Goal: Task Accomplishment & Management: Complete application form

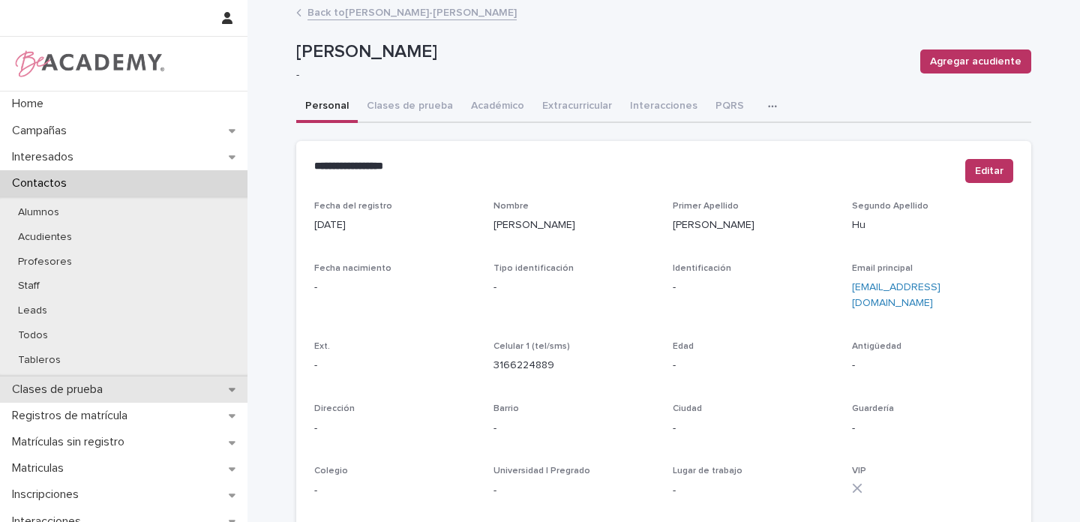
click at [217, 389] on div "Clases de prueba" at bounding box center [123, 389] width 247 height 26
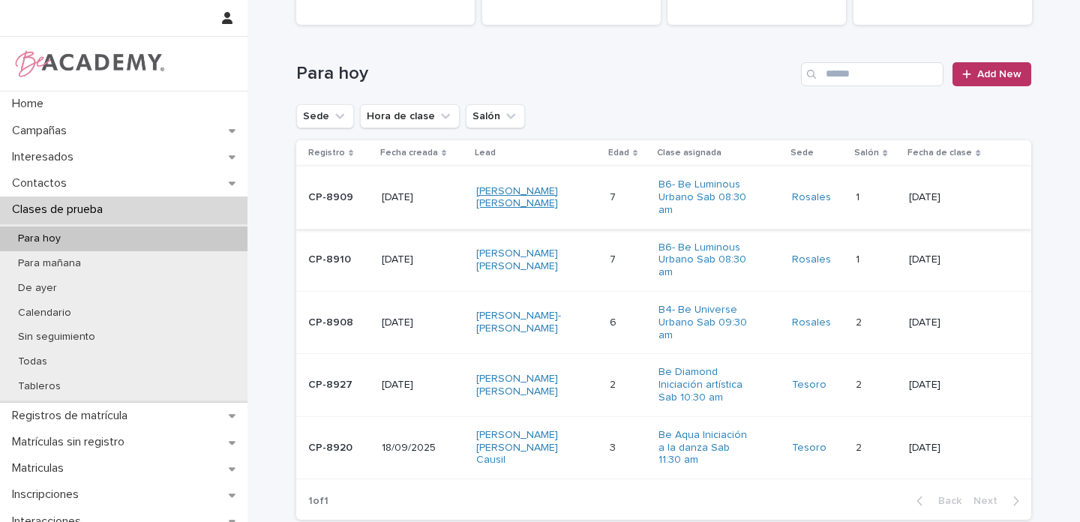
scroll to position [224, 0]
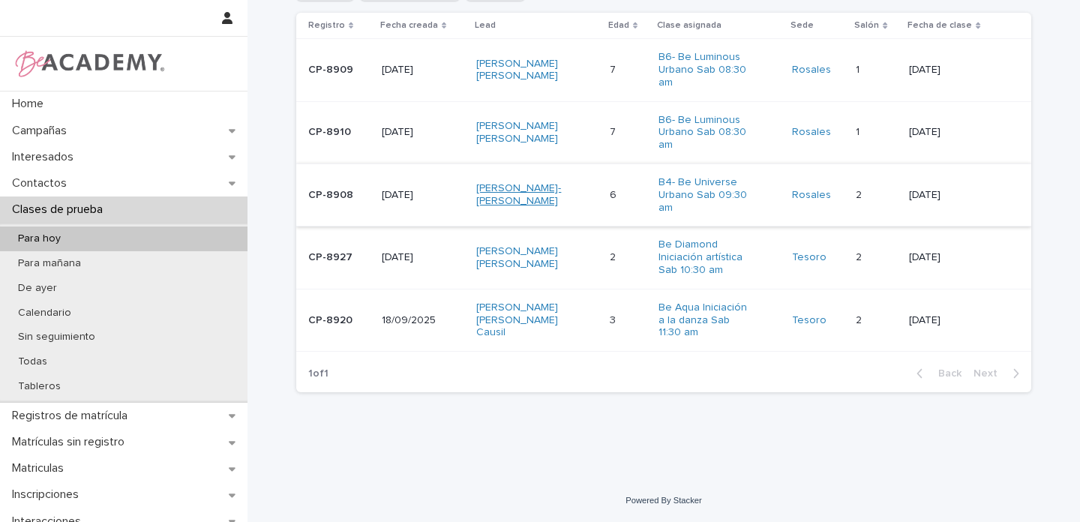
click at [549, 191] on link "Theodore Xiao-Bao Higgins Reimert" at bounding box center [523, 194] width 94 height 25
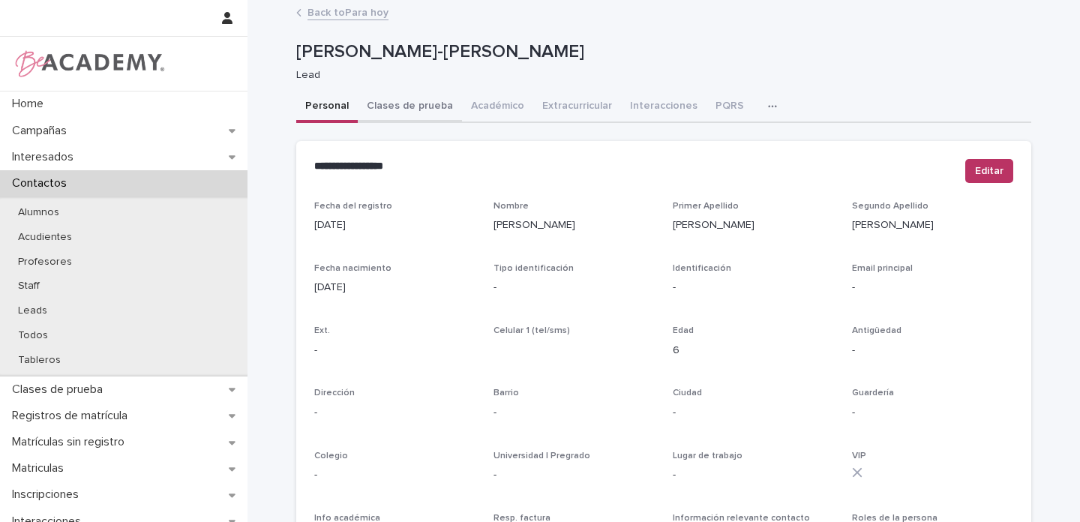
click at [411, 106] on button "Clases de prueba" at bounding box center [410, 106] width 104 height 31
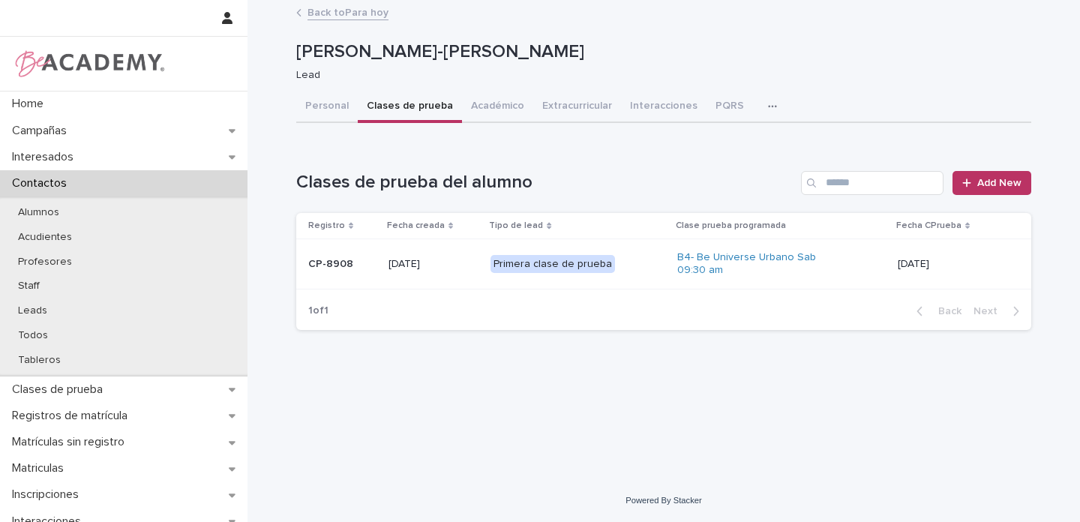
click at [466, 262] on p "15/09/2025" at bounding box center [433, 264] width 91 height 13
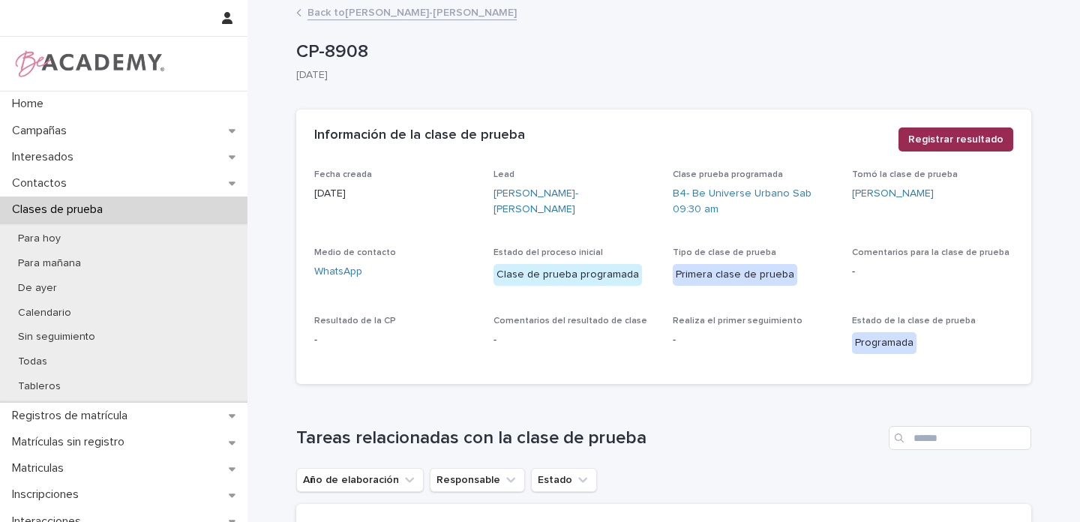
click at [964, 142] on span "Registrar resultado" at bounding box center [955, 139] width 95 height 15
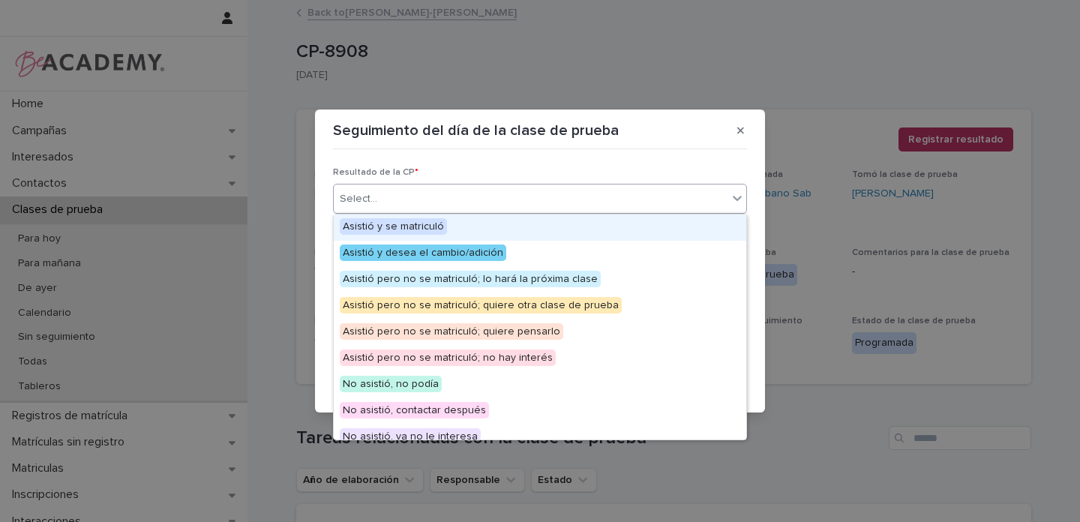
click at [478, 199] on div "Select..." at bounding box center [531, 199] width 394 height 25
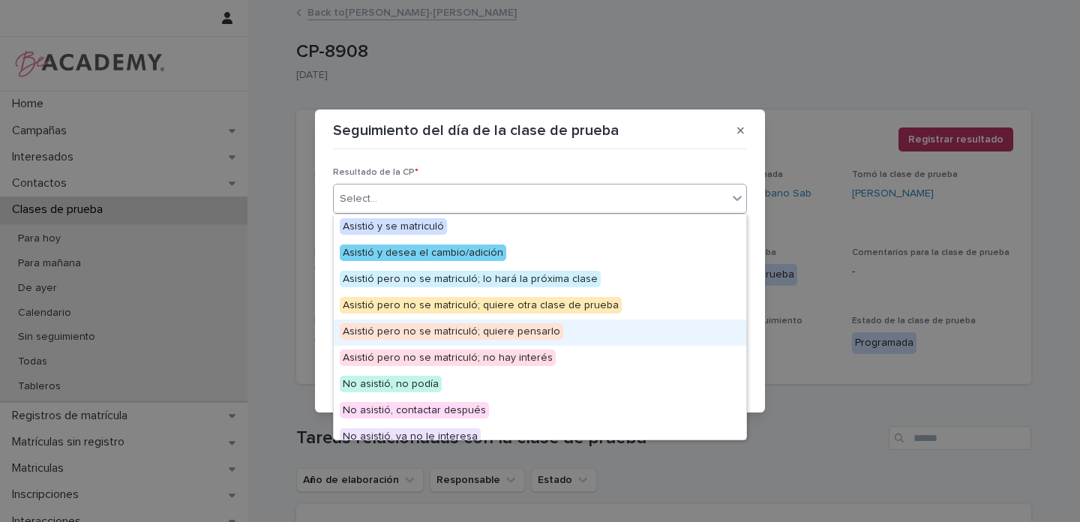
click at [537, 328] on span "Asistió pero no se matriculó; quiere pensarlo" at bounding box center [451, 331] width 223 height 16
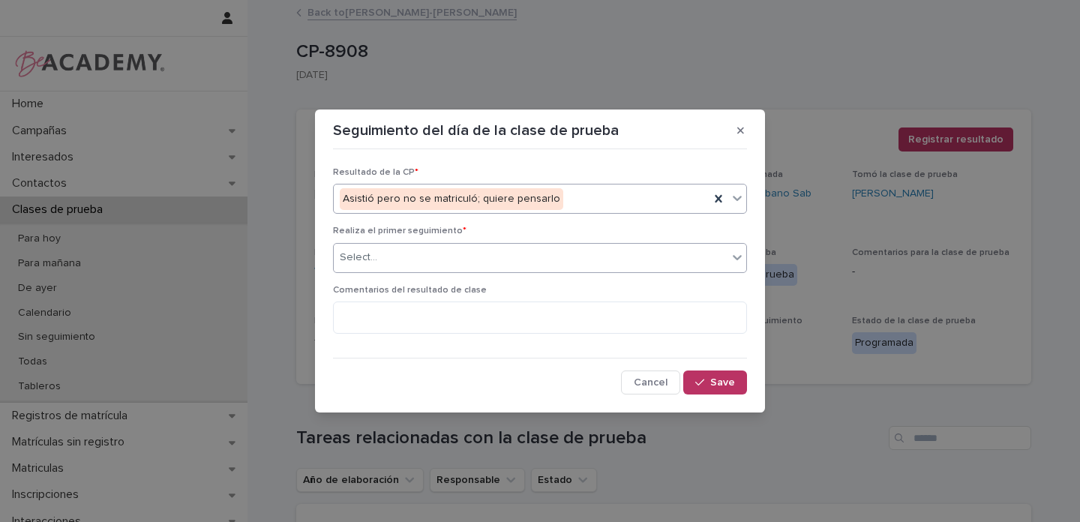
click at [406, 259] on div "Select..." at bounding box center [531, 257] width 394 height 25
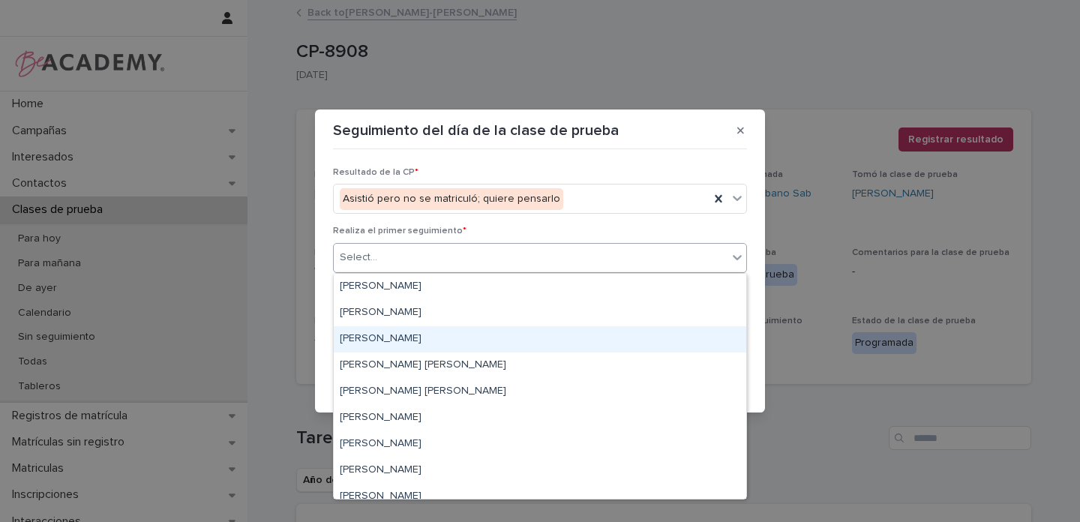
click at [383, 336] on div "Gina Orjuela Cortes" at bounding box center [540, 339] width 412 height 26
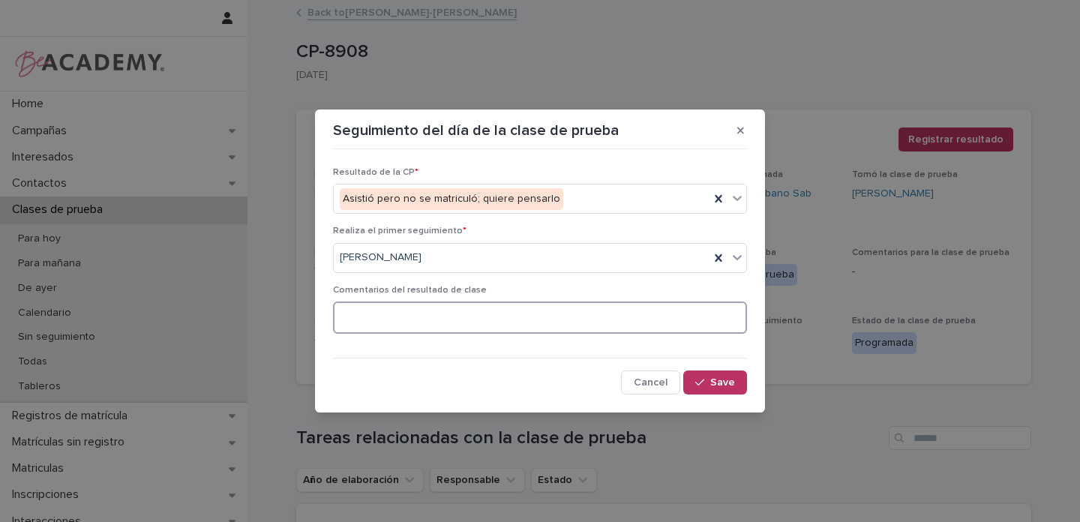
click at [424, 311] on textarea at bounding box center [540, 317] width 414 height 32
type textarea "**********"
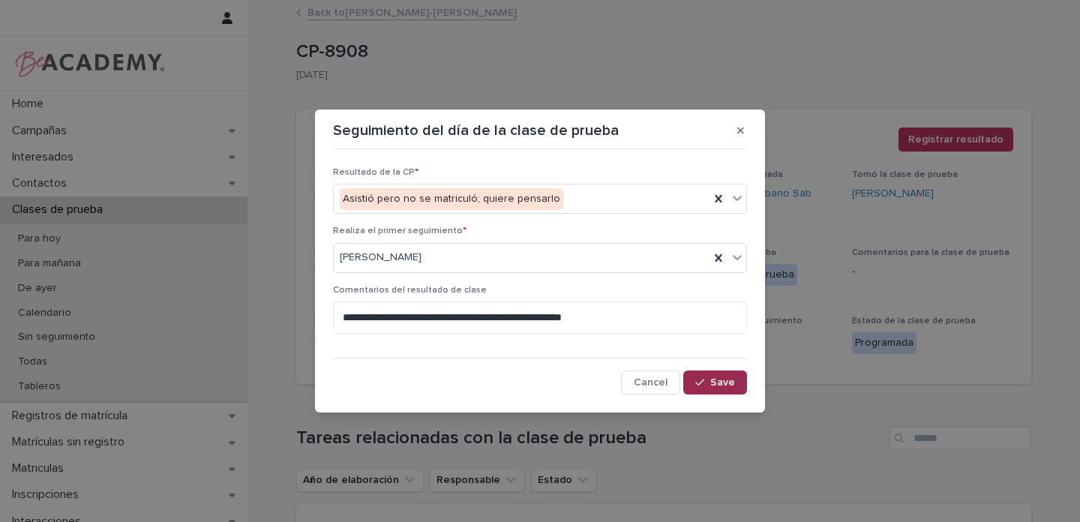
click at [727, 385] on span "Save" at bounding box center [722, 382] width 25 height 10
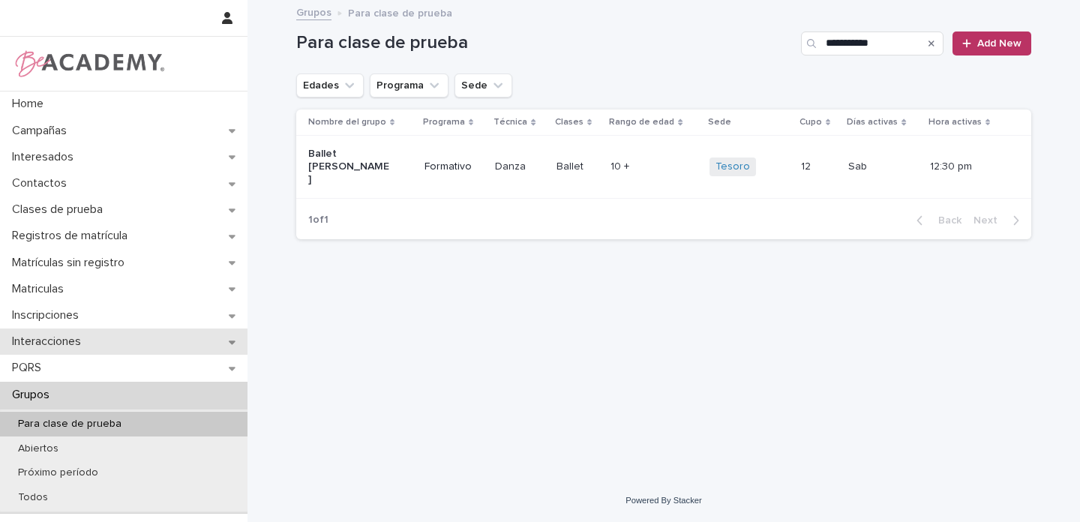
scroll to position [3, 0]
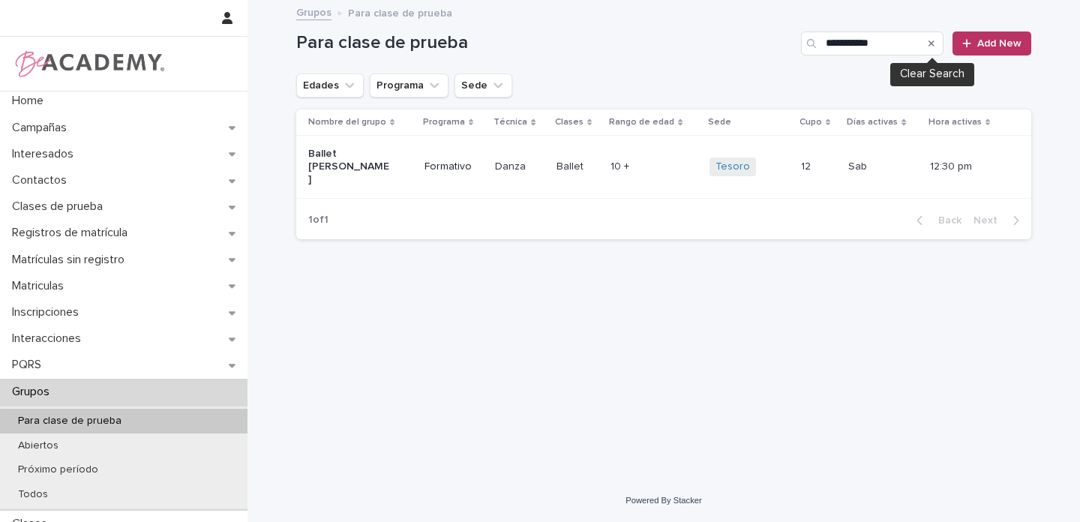
click at [934, 43] on icon "Search" at bounding box center [931, 43] width 6 height 9
click at [859, 47] on input "**********" at bounding box center [872, 43] width 142 height 24
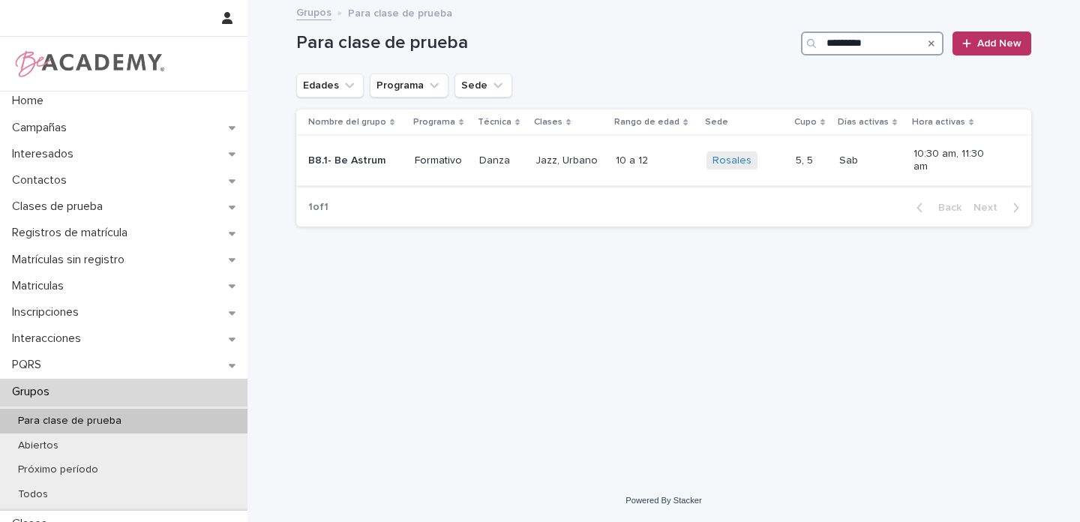
type input "*********"
click at [394, 167] on div "B8.1- Be Astrum" at bounding box center [355, 160] width 94 height 25
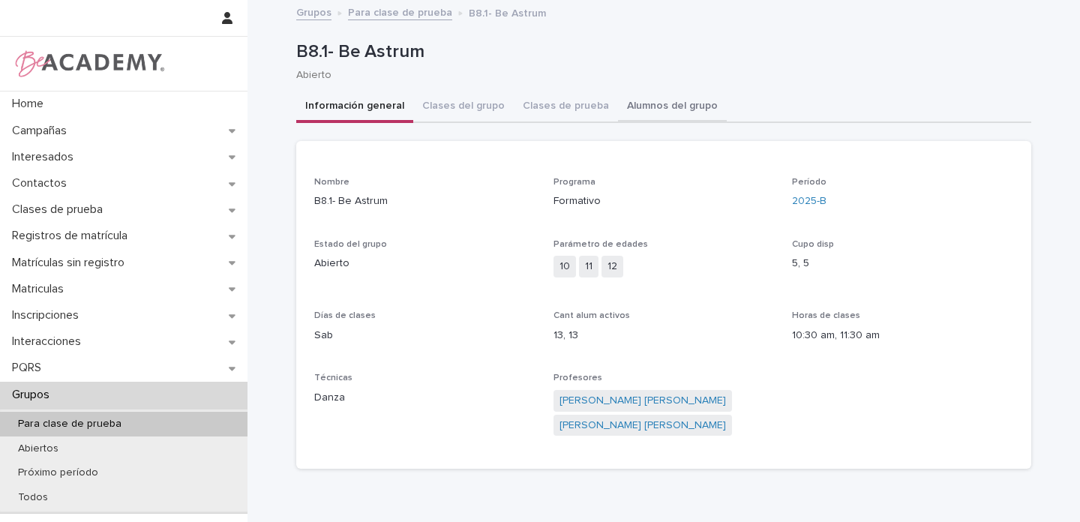
click at [664, 115] on button "Alumnos del grupo" at bounding box center [672, 106] width 109 height 31
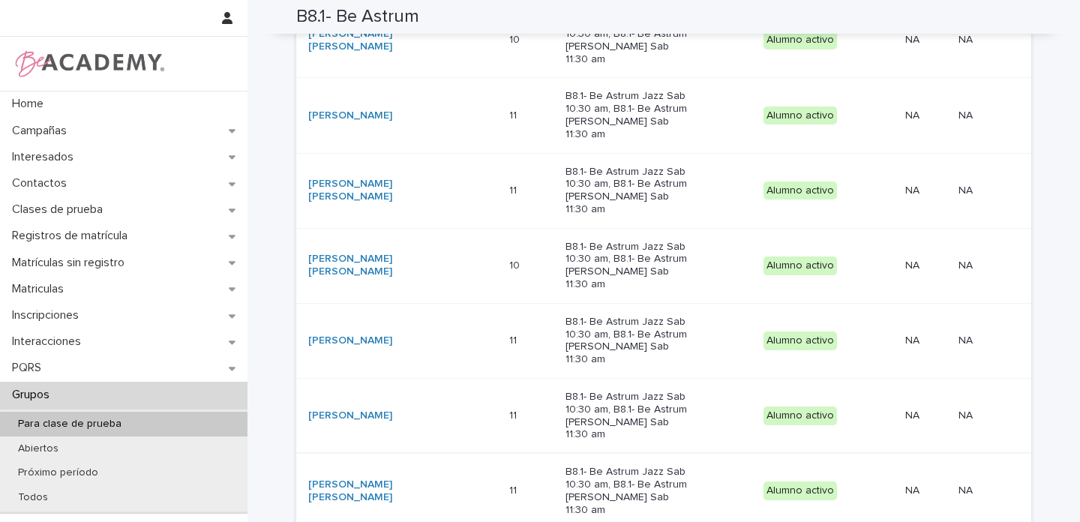
scroll to position [645, 0]
